Goal: Task Accomplishment & Management: Use online tool/utility

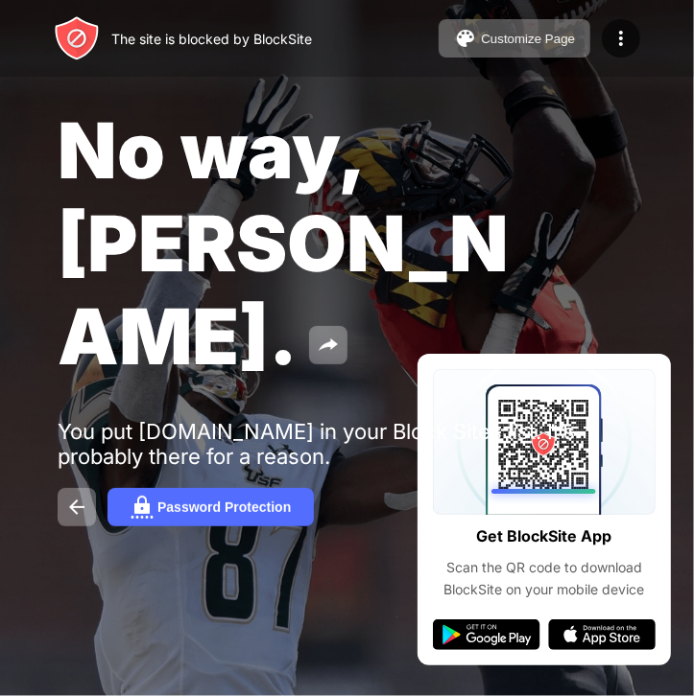
click at [548, 443] on div "No way, [PERSON_NAME]. You put [DOMAIN_NAME] in your Block Sites list. It’s pro…" at bounding box center [347, 315] width 694 height 630
click at [550, 443] on div "No way, [PERSON_NAME]. You put [DOMAIN_NAME] in your Block Sites list. It’s pro…" at bounding box center [347, 315] width 694 height 630
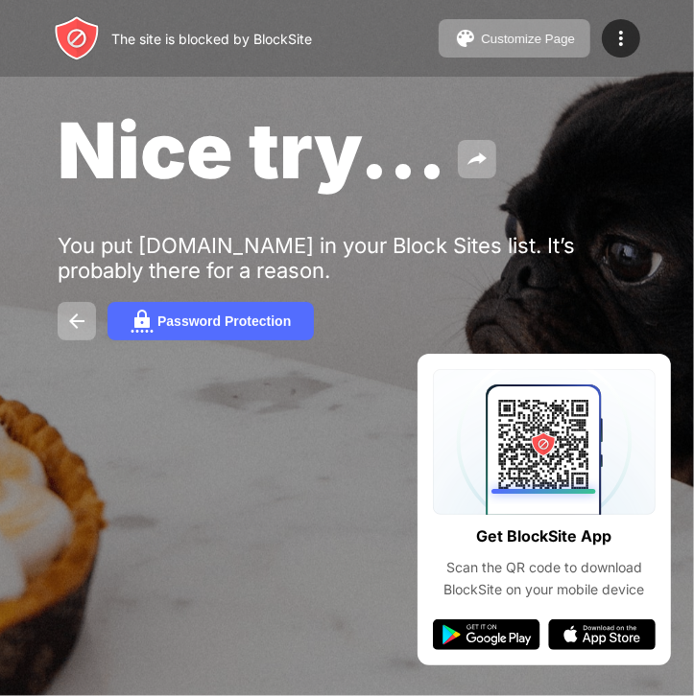
click at [27, 461] on div at bounding box center [347, 348] width 694 height 696
click at [66, 327] on img at bounding box center [76, 321] width 23 height 23
